Goal: Navigation & Orientation: Find specific page/section

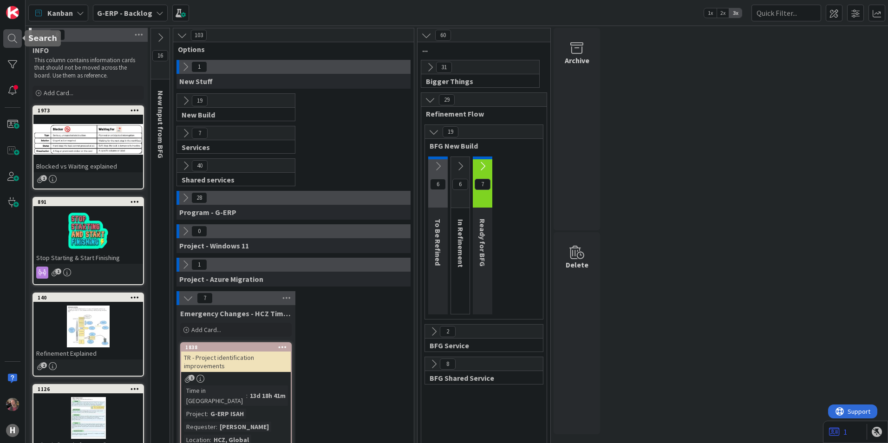
click at [14, 35] on div at bounding box center [12, 38] width 19 height 19
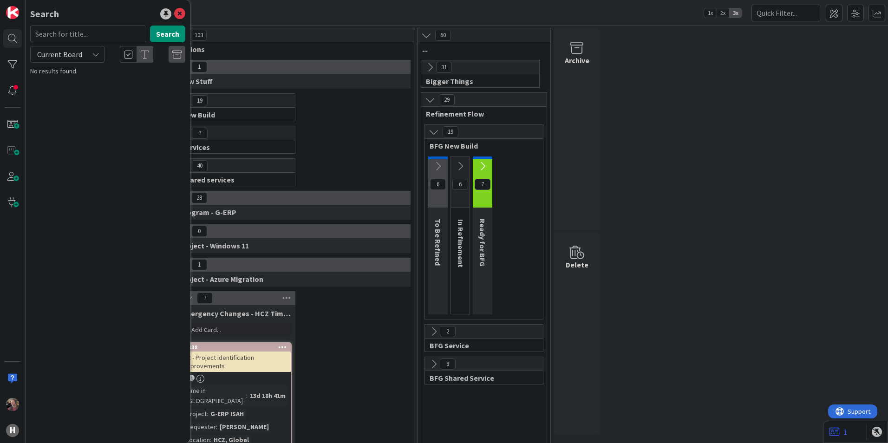
click at [87, 55] on div "Current Board" at bounding box center [67, 54] width 74 height 17
click at [57, 90] on span "All Boards" at bounding box center [83, 93] width 97 height 14
click at [68, 30] on input "text" at bounding box center [88, 34] width 116 height 17
type input "1957"
click at [120, 75] on div "G-ERP - BFG New Build › Waiting" at bounding box center [114, 73] width 142 height 8
